Goal: Transaction & Acquisition: Purchase product/service

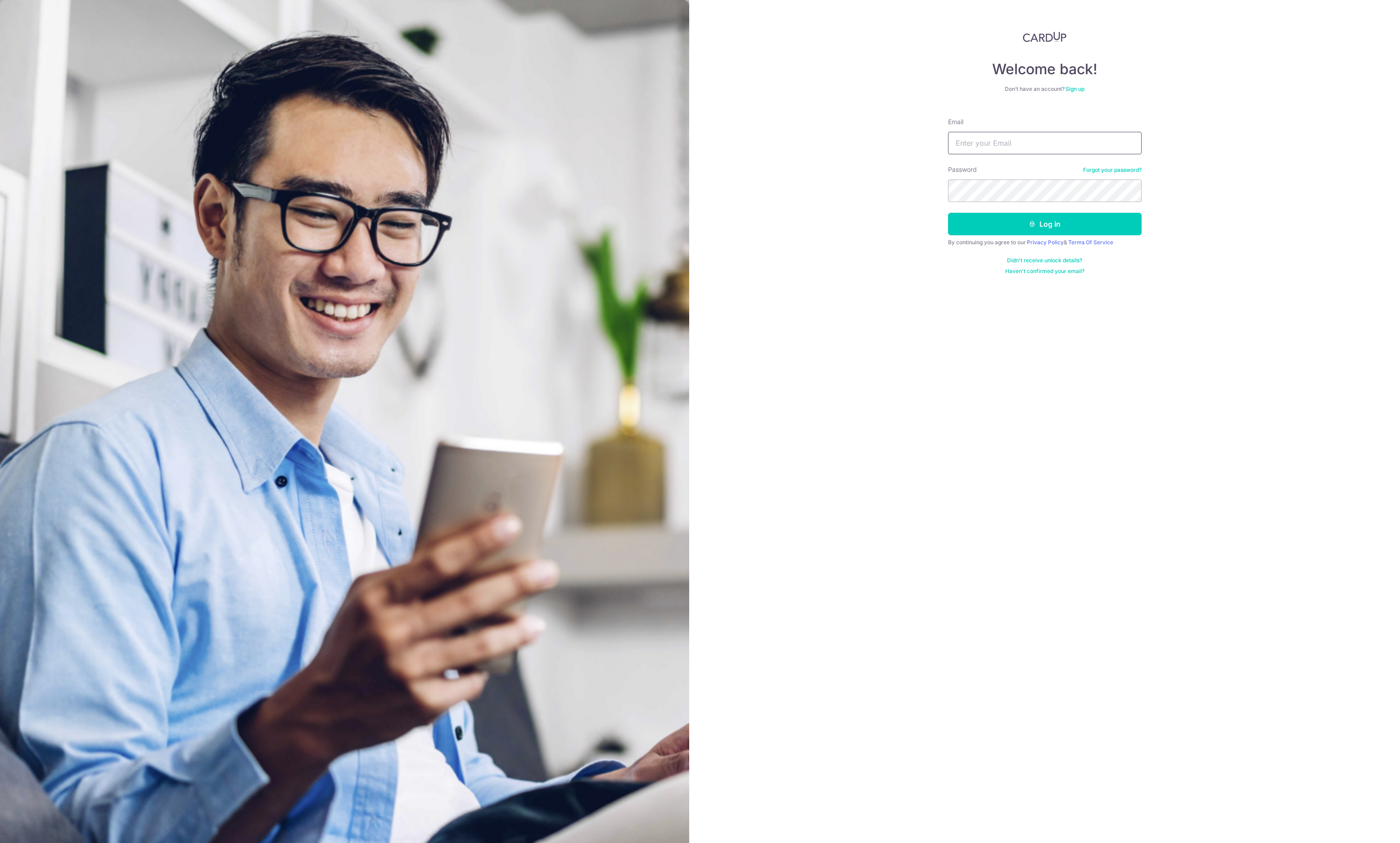
type input "kinkykin@gmail.com"
click at [1008, 218] on button "Log in" at bounding box center [1045, 224] width 194 height 22
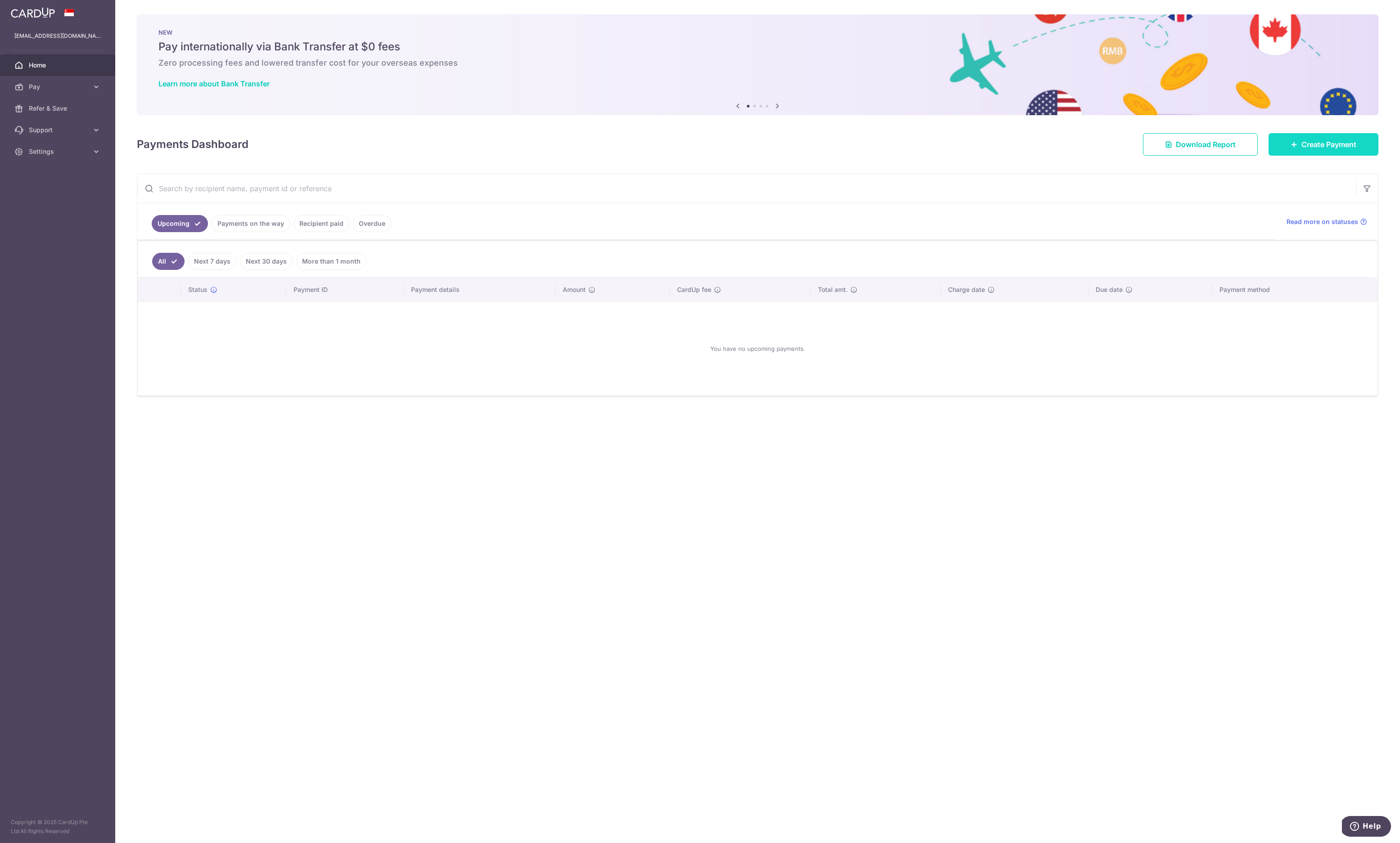
click at [1357, 142] on link "Create Payment" at bounding box center [1323, 144] width 110 height 22
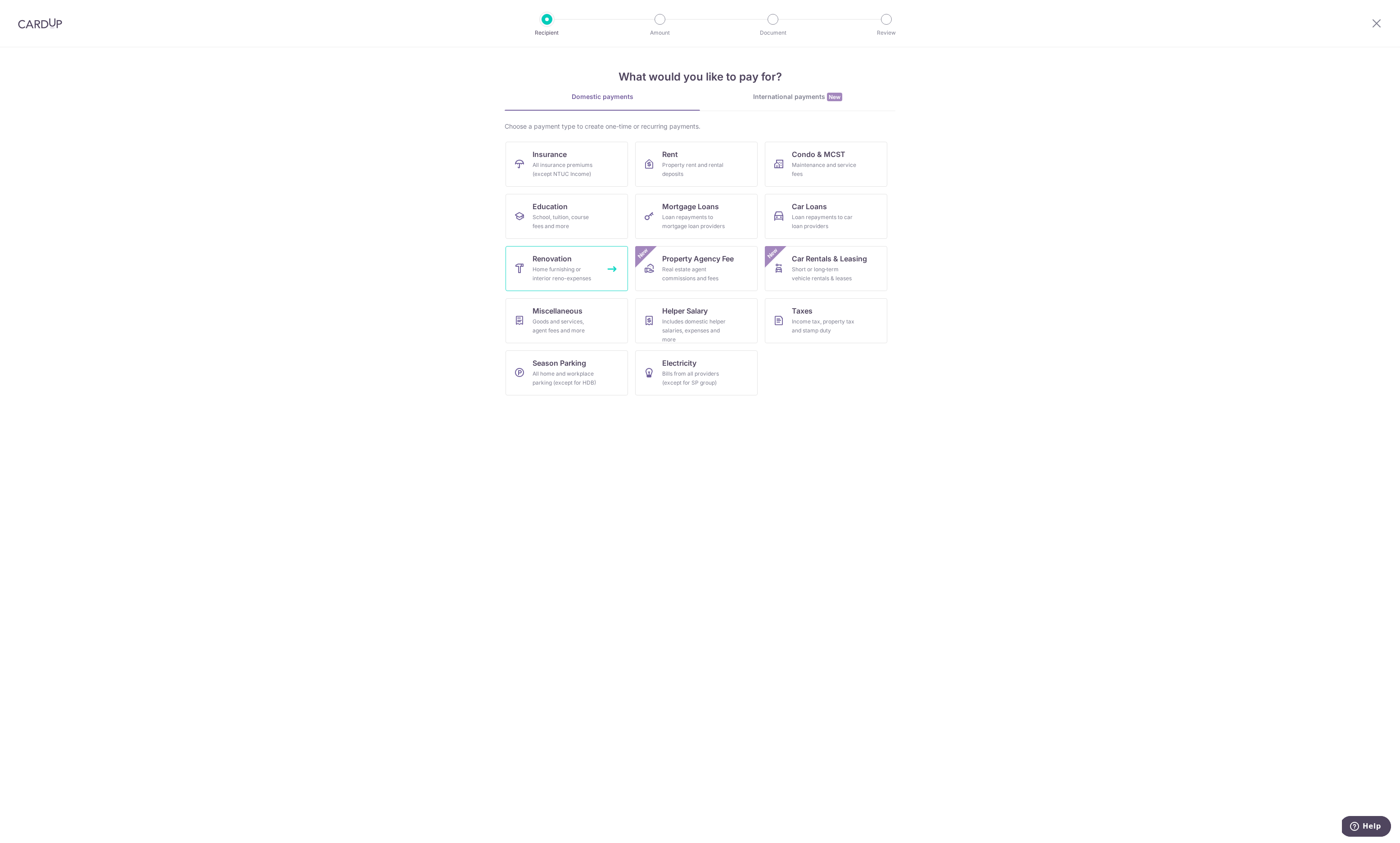
click at [591, 273] on div "Home furnishing or interior reno-expenses" at bounding box center [564, 274] width 65 height 18
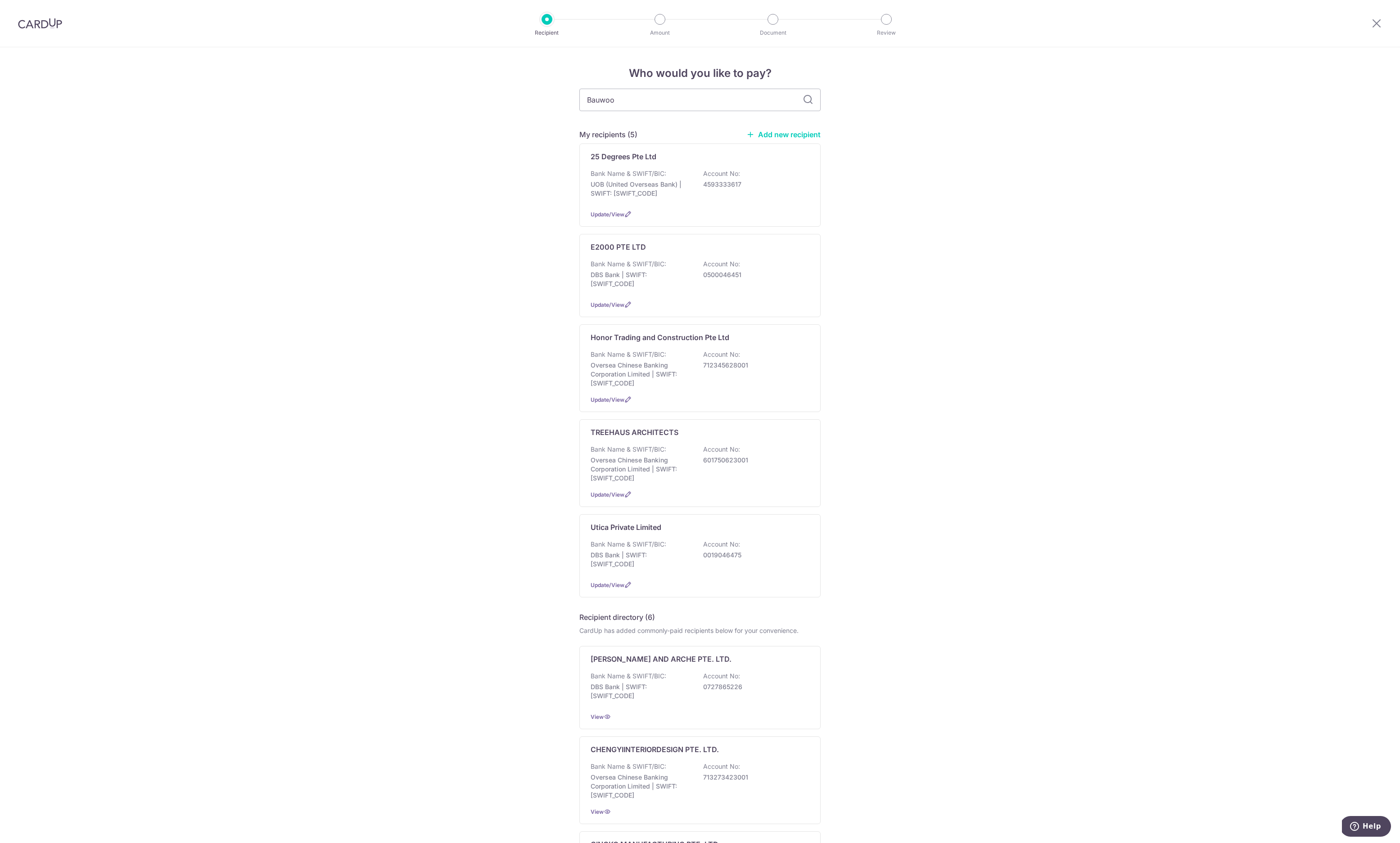
type input "Bauwood"
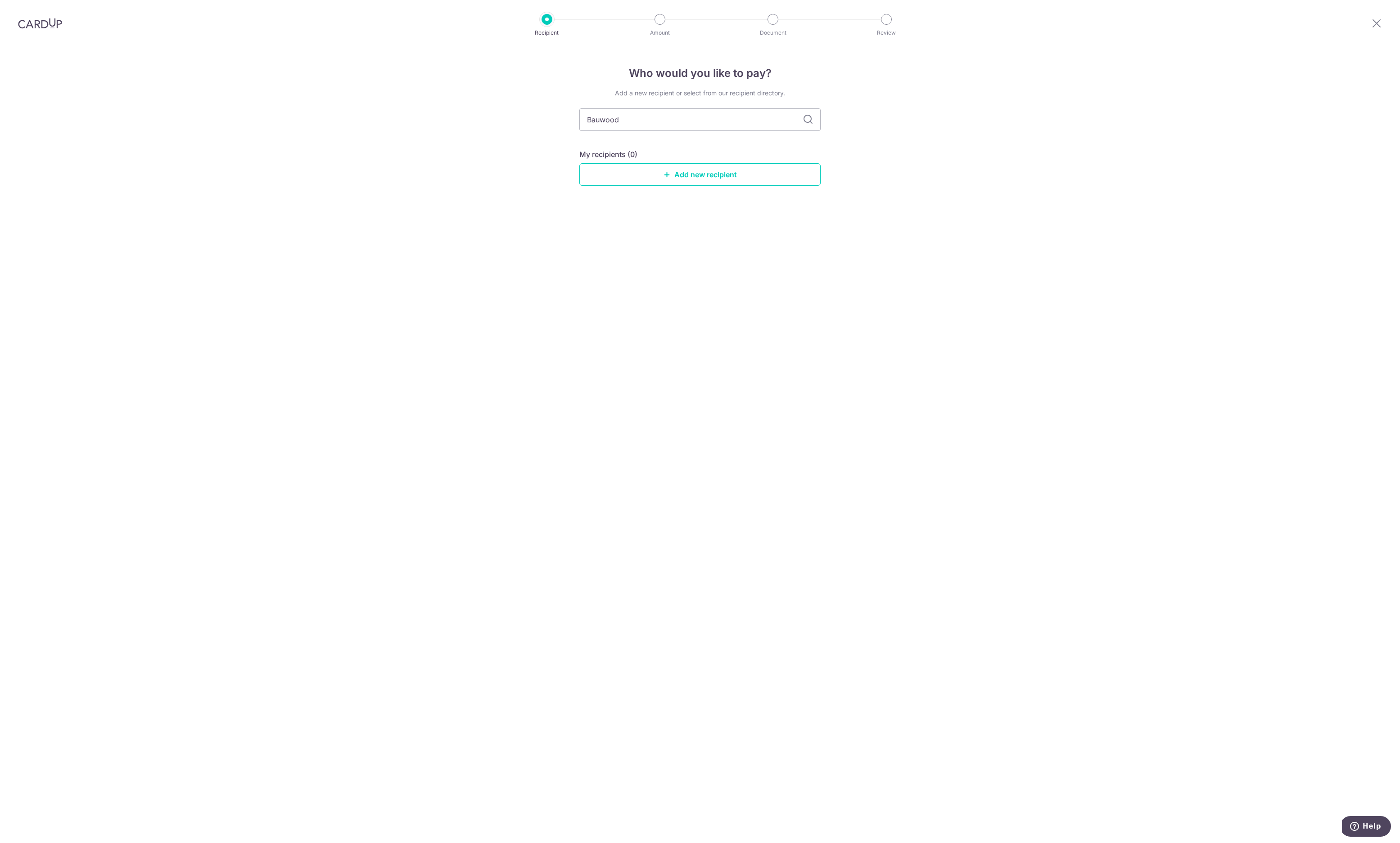
drag, startPoint x: 661, startPoint y: 85, endPoint x: 858, endPoint y: 192, distance: 224.2
click at [858, 192] on div "Who would you like to pay? Add a new recipient or select from our recipient dir…" at bounding box center [700, 445] width 1400 height 796
click at [929, 320] on div "Who would you like to pay? Add a new recipient or select from our recipient dir…" at bounding box center [700, 445] width 1400 height 796
click at [718, 169] on link "Add new recipient" at bounding box center [700, 174] width 241 height 22
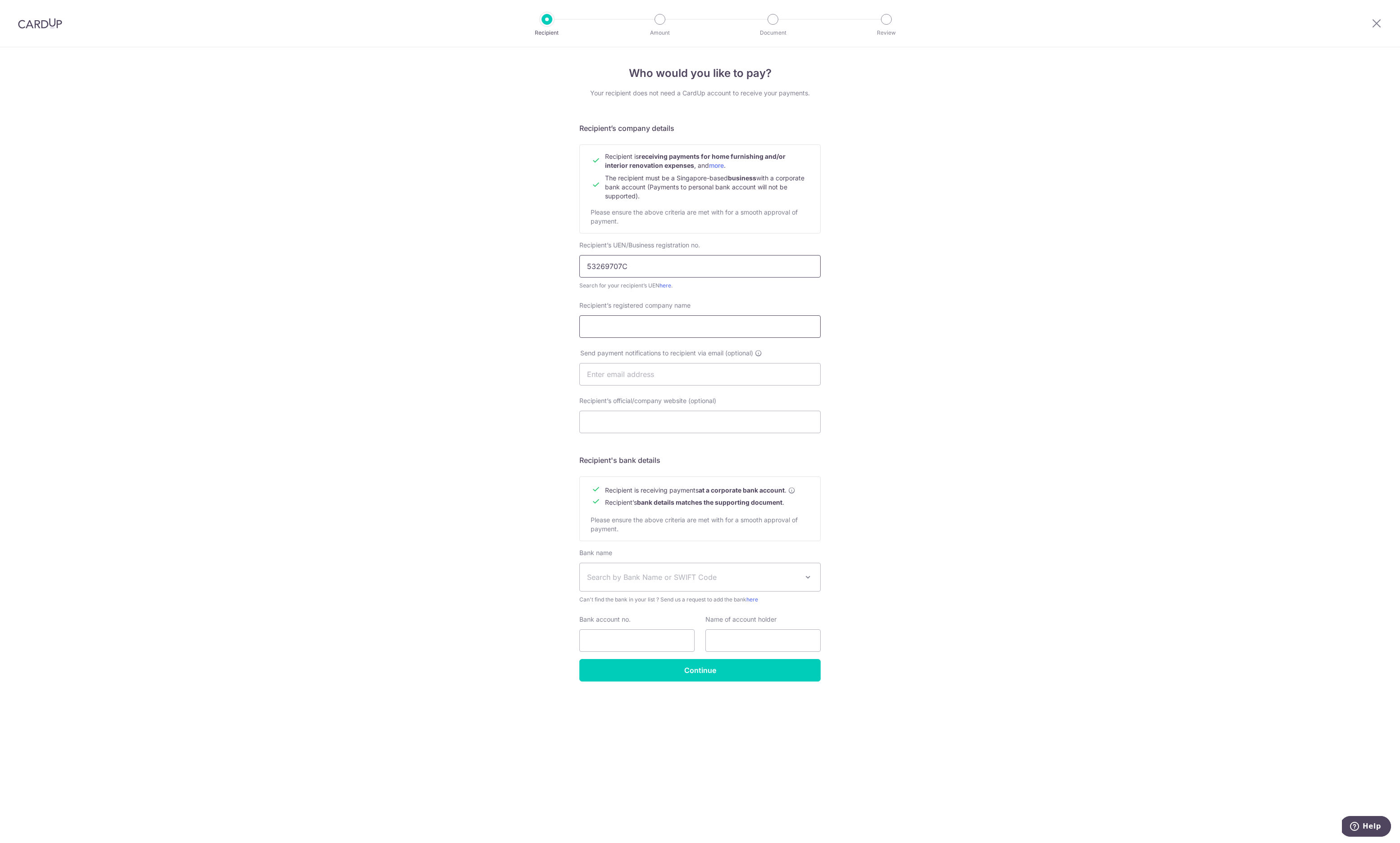
type input "53269707C"
type input "Bauwood Design"
click at [722, 582] on span "Search by Bank Name or SWIFT Code" at bounding box center [693, 577] width 212 height 11
type input "db"
select select "6"
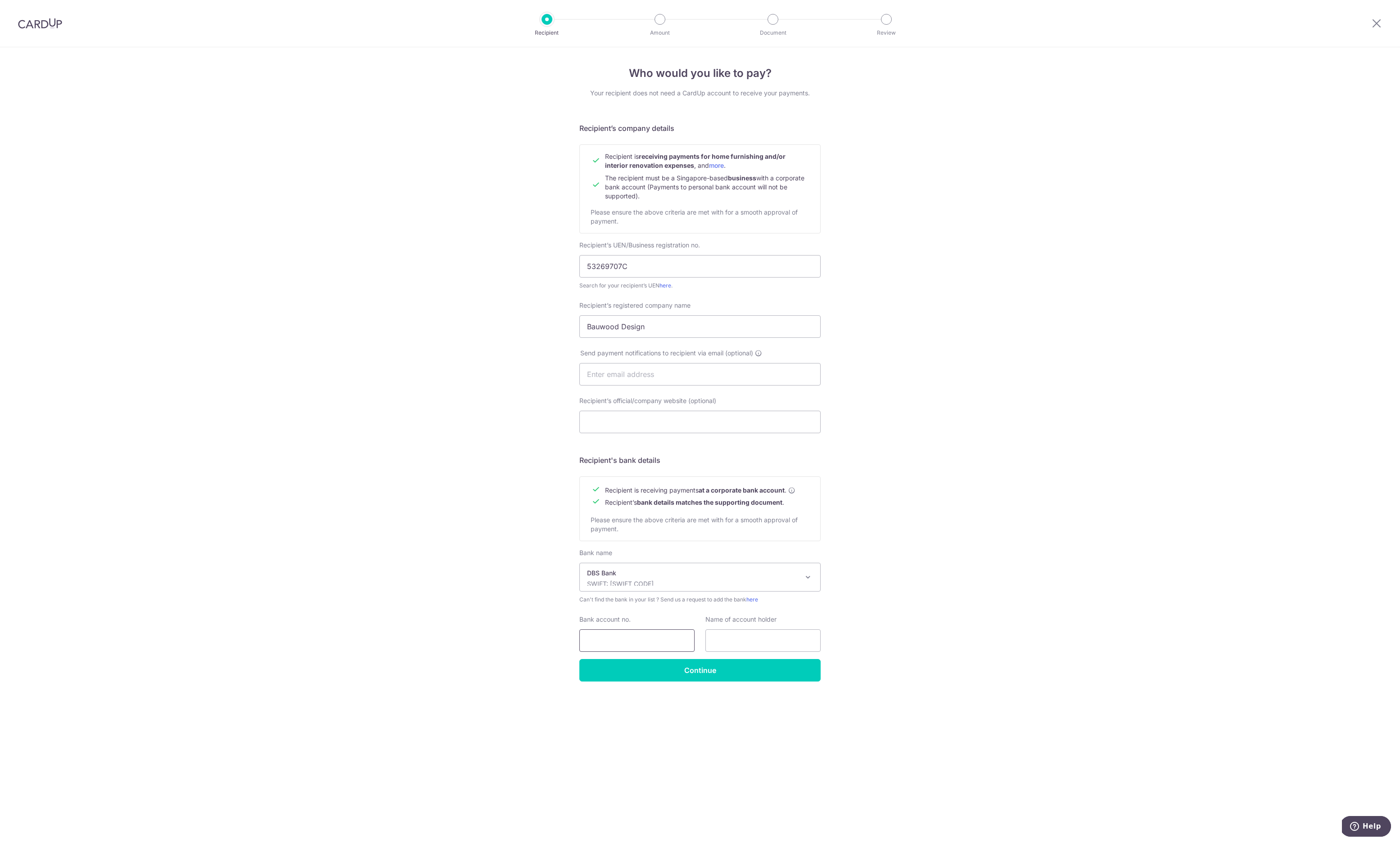
click at [644, 633] on input "Bank account no." at bounding box center [637, 640] width 115 height 22
click at [601, 640] on input "2389000290" at bounding box center [637, 640] width 115 height 22
type input "2389000290"
type input "Bauwood"
click at [707, 675] on input "Continue" at bounding box center [700, 670] width 241 height 22
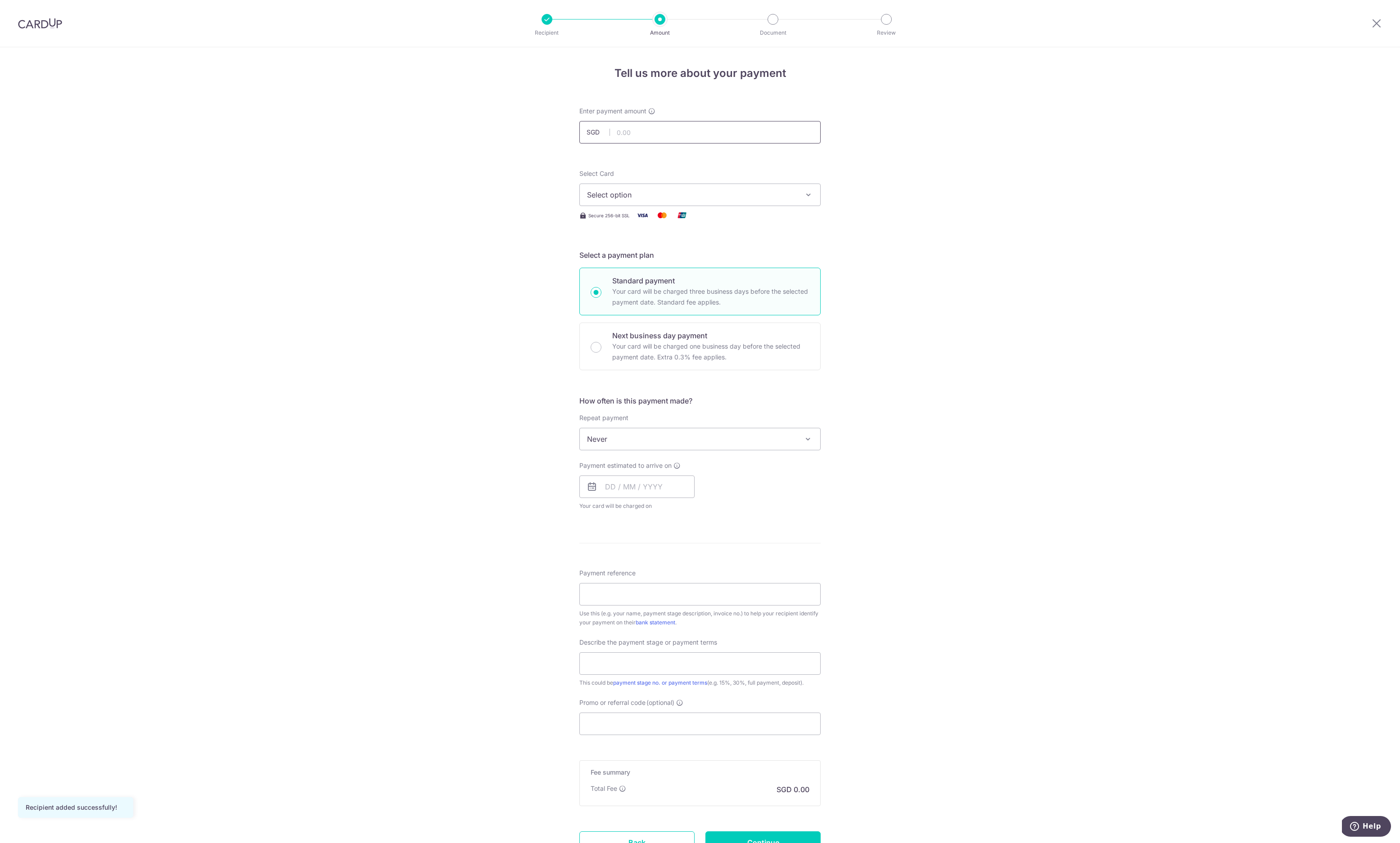
click at [707, 134] on input "text" at bounding box center [700, 132] width 241 height 22
type input "8,954.05"
click at [714, 200] on button "Select option" at bounding box center [700, 194] width 241 height 22
click at [683, 253] on link "**** 9549" at bounding box center [700, 259] width 240 height 22
click at [621, 491] on input "text" at bounding box center [637, 487] width 115 height 22
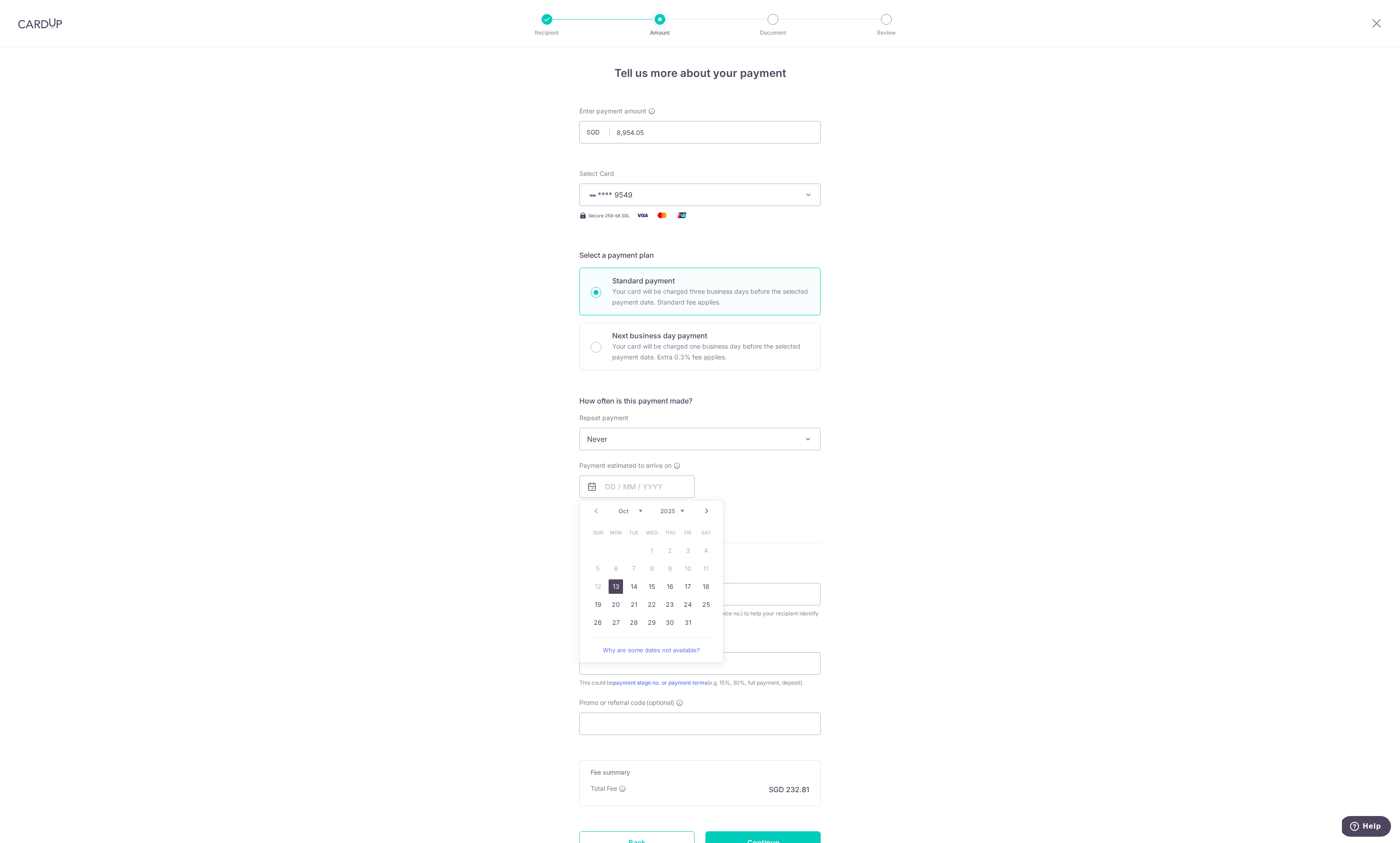
click at [611, 588] on link "13" at bounding box center [616, 587] width 14 height 14
type input "13/10/2025"
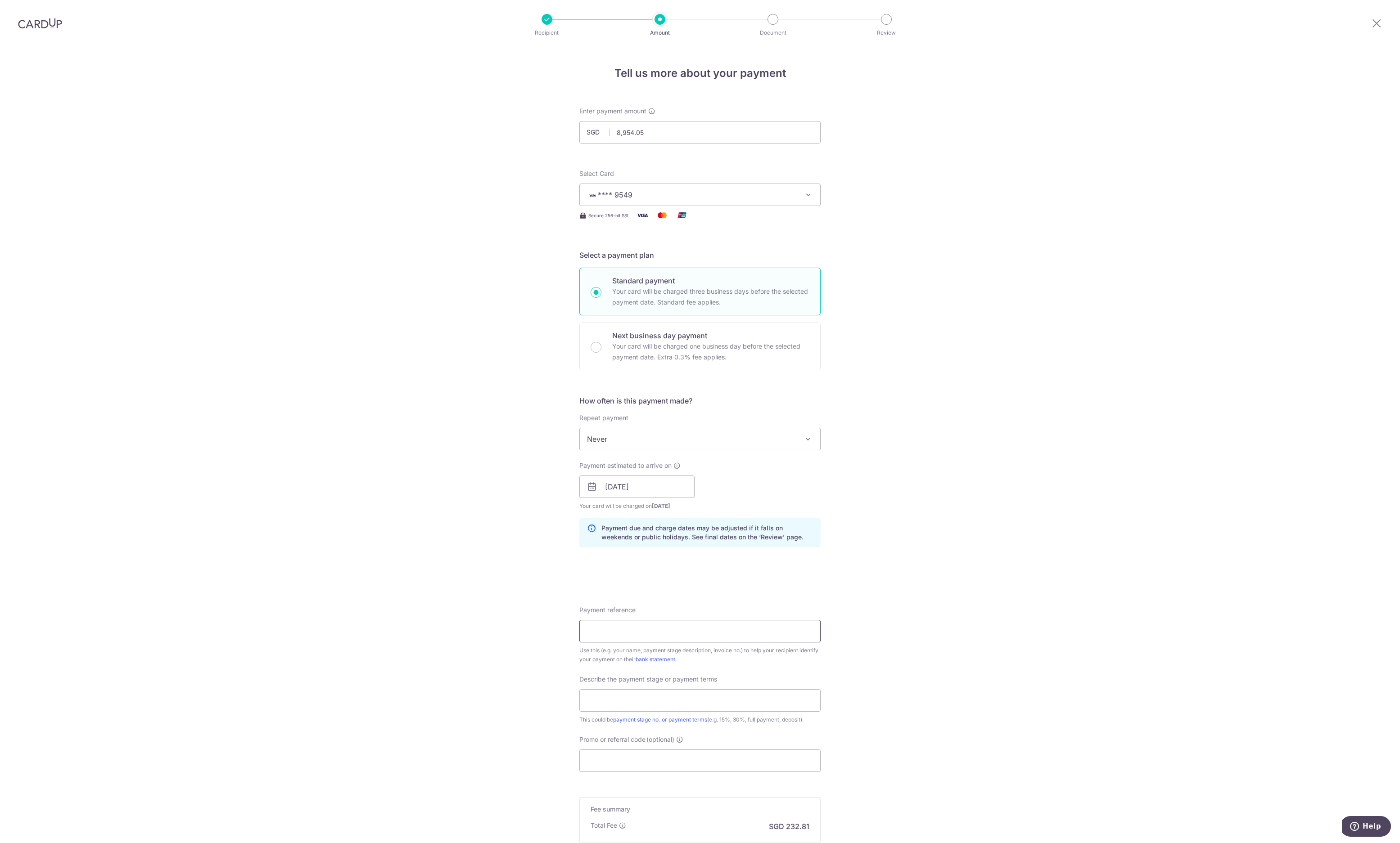
click at [609, 628] on input "Payment reference" at bounding box center [700, 631] width 241 height 22
drag, startPoint x: 661, startPoint y: 625, endPoint x: 781, endPoint y: 639, distance: 120.8
click at [781, 639] on div "Payment reference Timber flooring works 35% payment 33/35 Use this (e.g. your n…" at bounding box center [700, 628] width 241 height 58
type input "Timber flooring works"
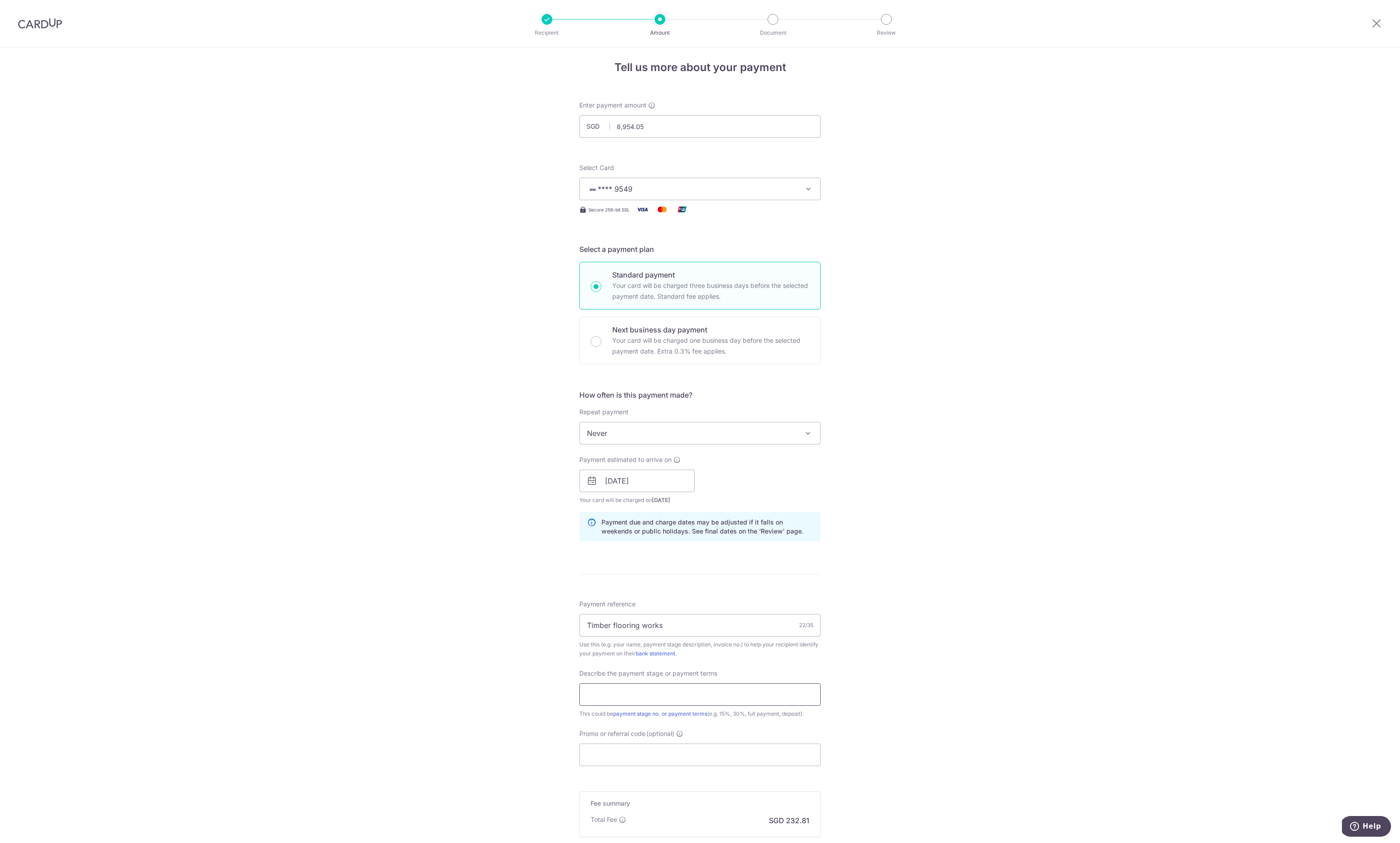
click at [736, 684] on input "text" at bounding box center [700, 694] width 241 height 22
type input "35% payment"
click at [891, 695] on div "Tell us more about your payment Enter payment amount SGD 8,954.05 8954.05 Recip…" at bounding box center [700, 497] width 1400 height 911
click at [734, 758] on input "Promo or referral code (optional)" at bounding box center [700, 755] width 241 height 22
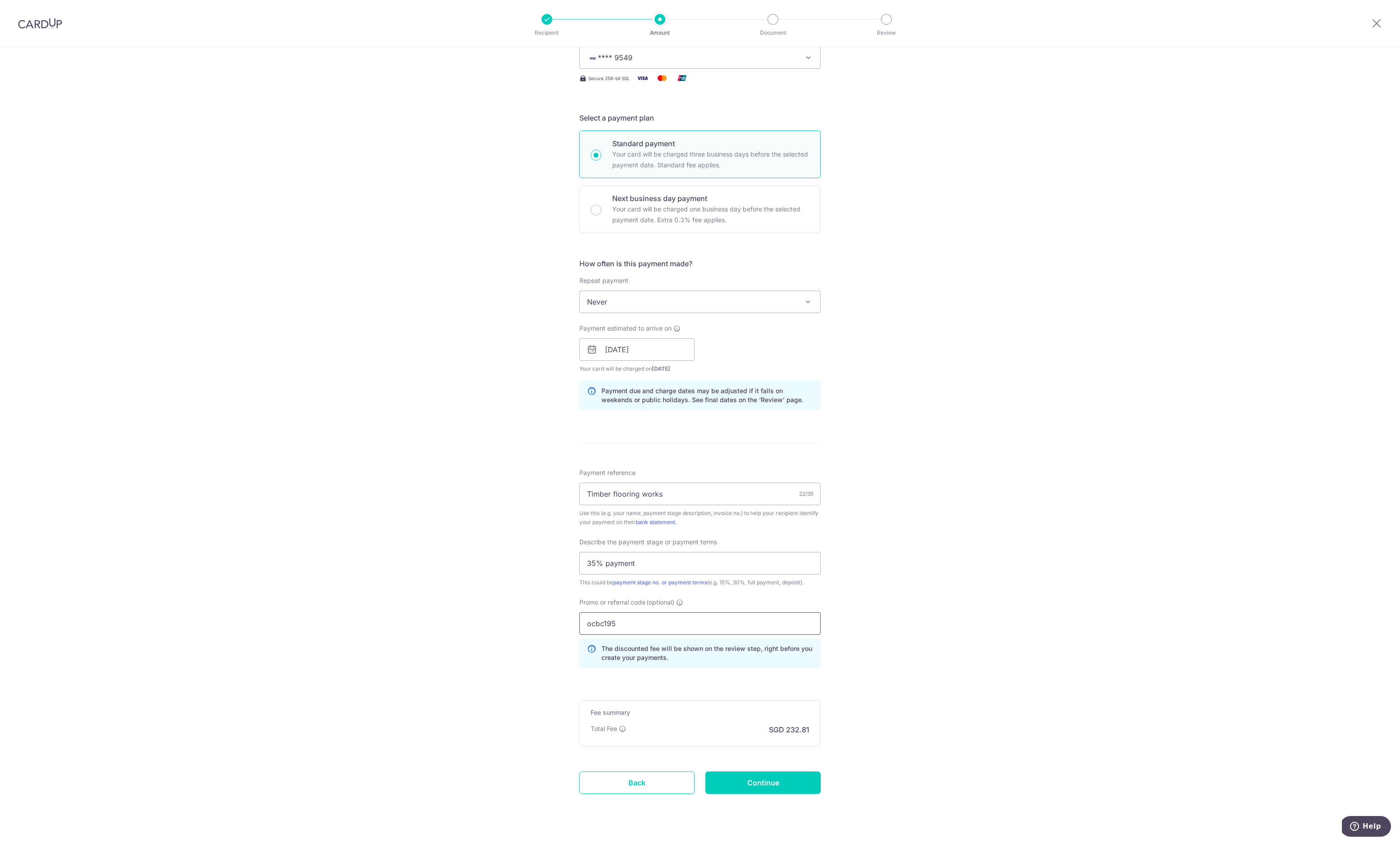
scroll to position [143, 0]
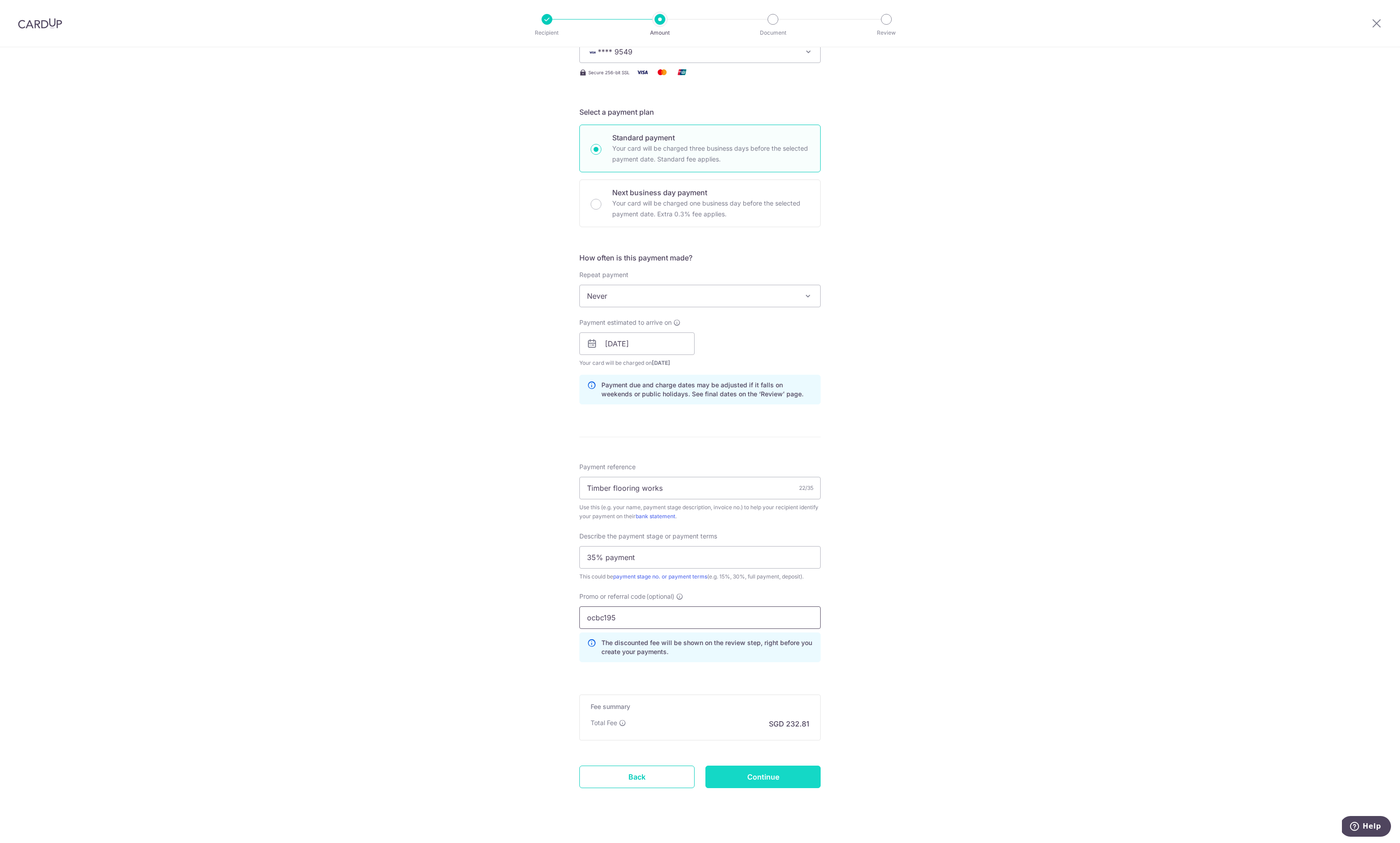
type input "ocbc195"
click at [784, 776] on input "Continue" at bounding box center [763, 776] width 115 height 22
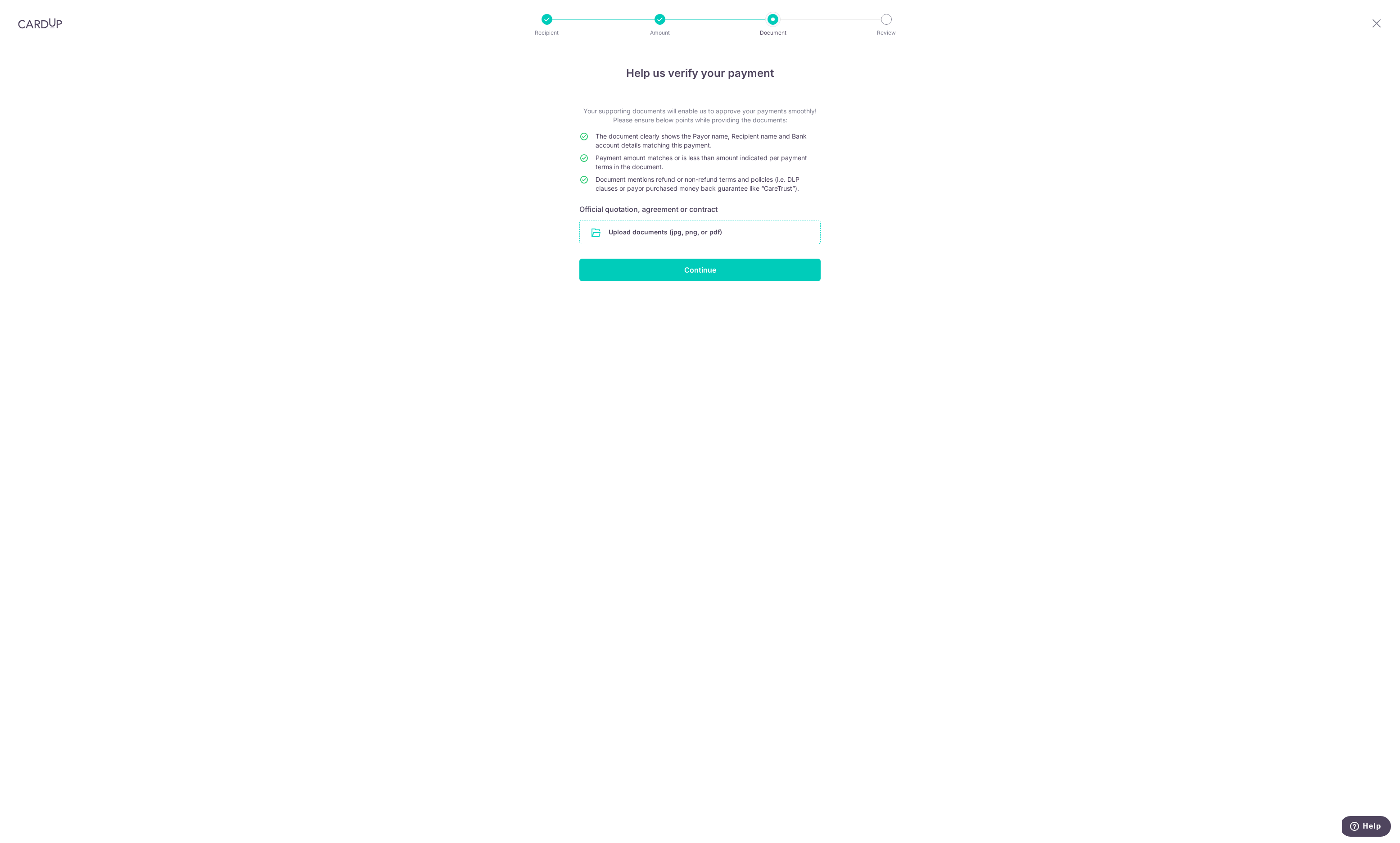
click at [656, 231] on input "file" at bounding box center [700, 232] width 240 height 23
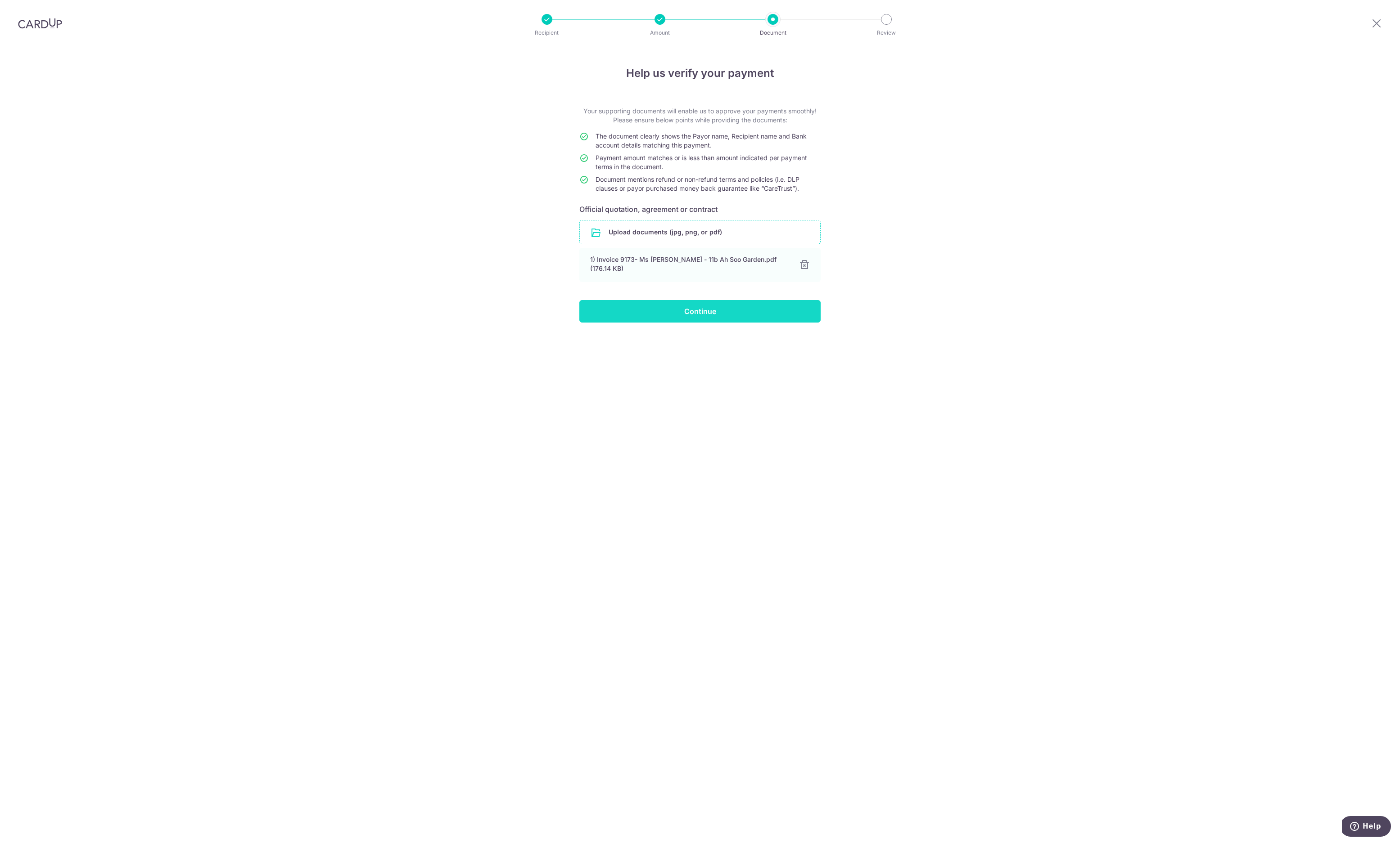
click at [698, 306] on input "Continue" at bounding box center [700, 311] width 241 height 22
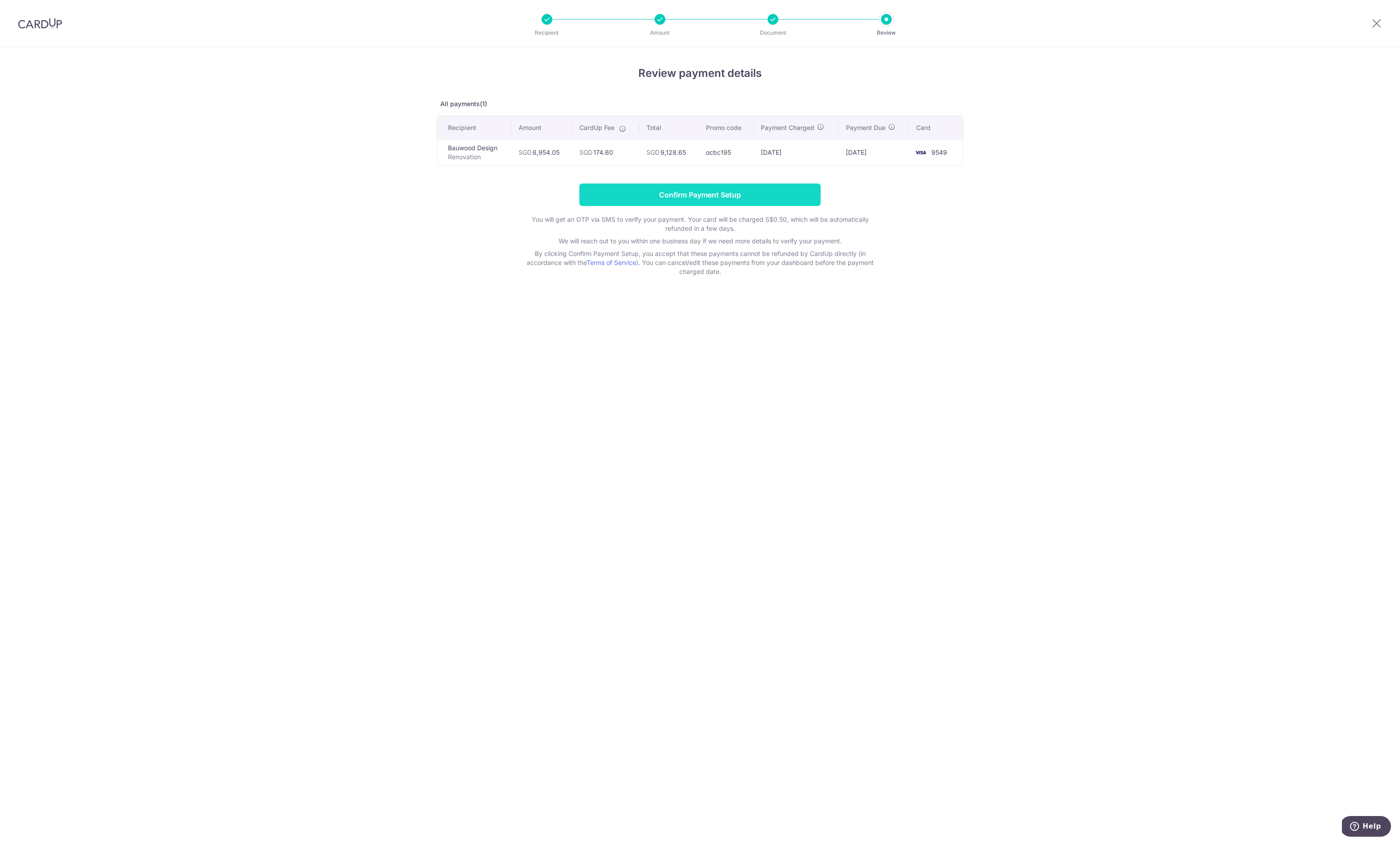
click at [752, 196] on input "Confirm Payment Setup" at bounding box center [700, 194] width 241 height 22
